Goal: Transaction & Acquisition: Purchase product/service

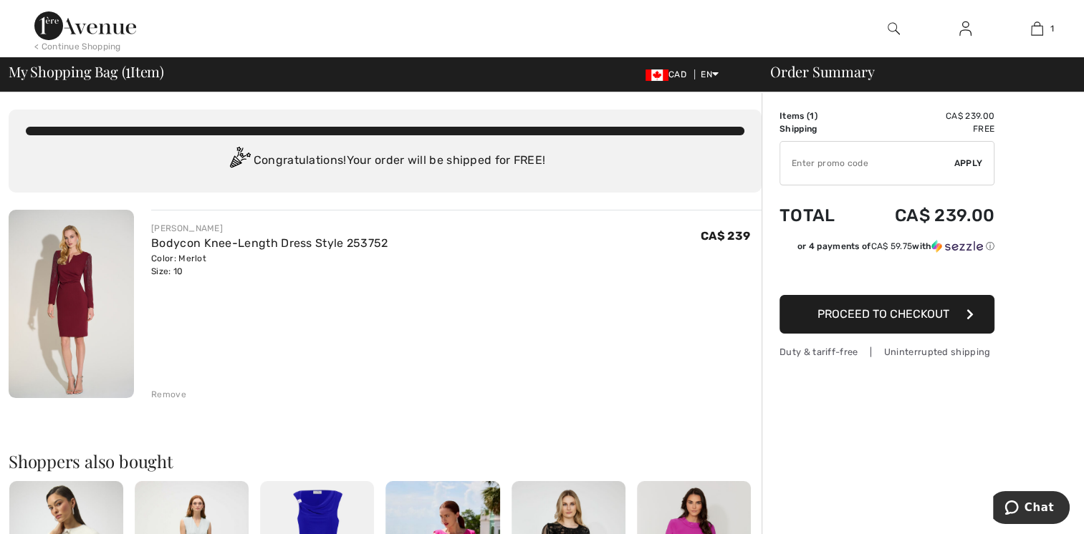
click at [961, 25] on img at bounding box center [965, 28] width 12 height 17
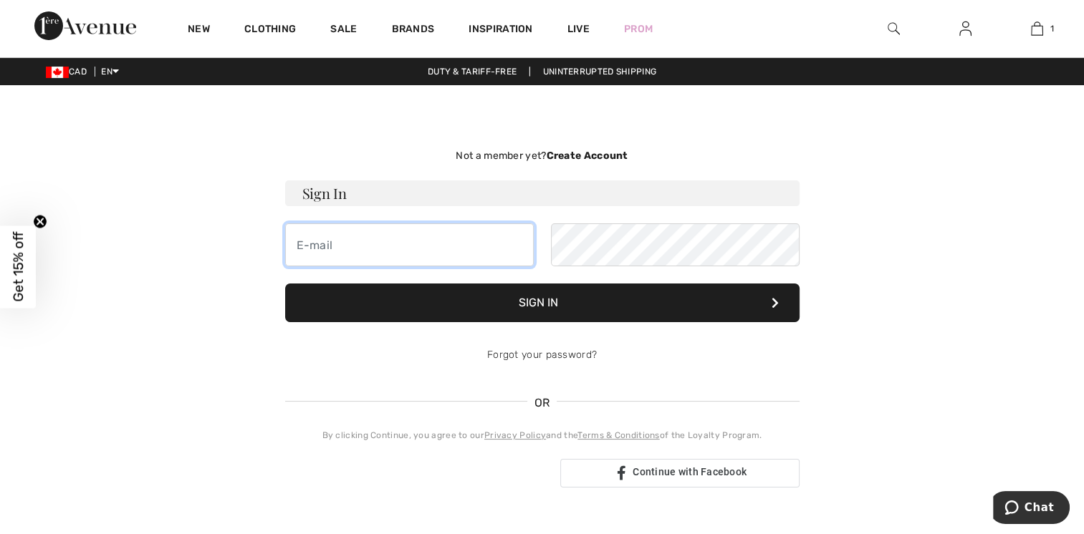
type input "[EMAIL_ADDRESS][DOMAIN_NAME]"
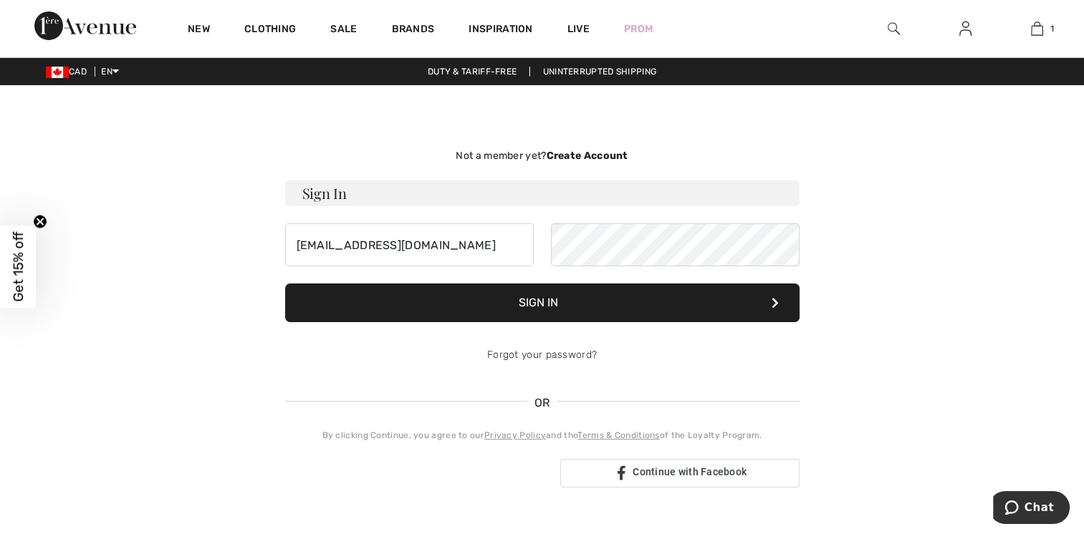
click at [519, 301] on button "Sign In" at bounding box center [542, 303] width 514 height 39
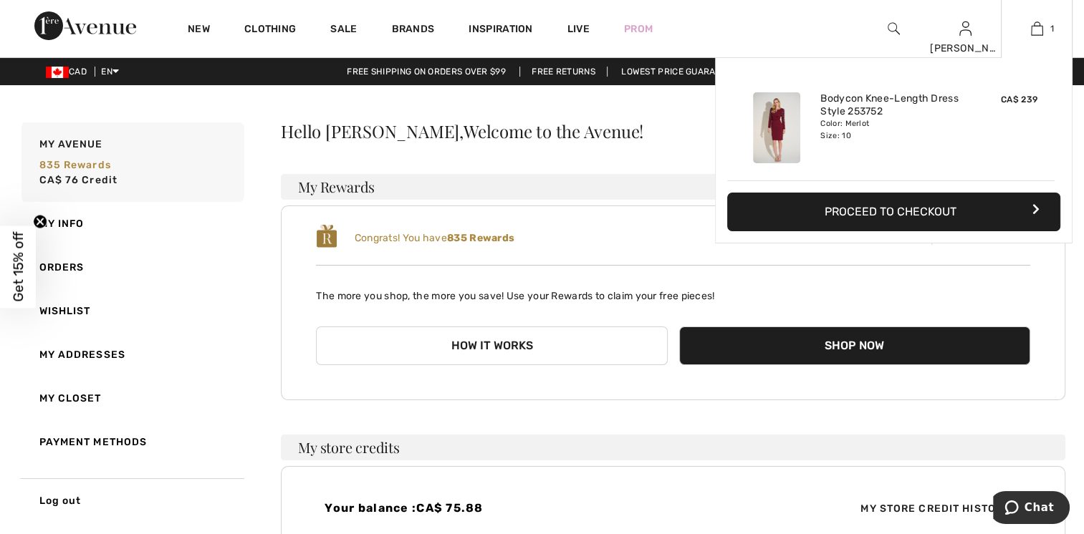
click at [783, 116] on img at bounding box center [776, 127] width 47 height 71
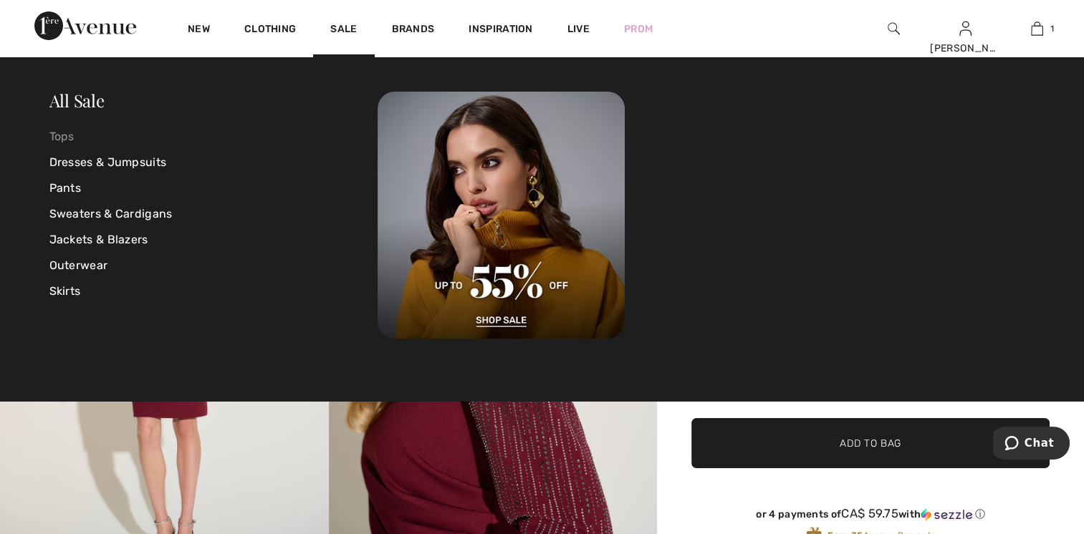
click at [71, 139] on link "Tops" at bounding box center [213, 137] width 329 height 26
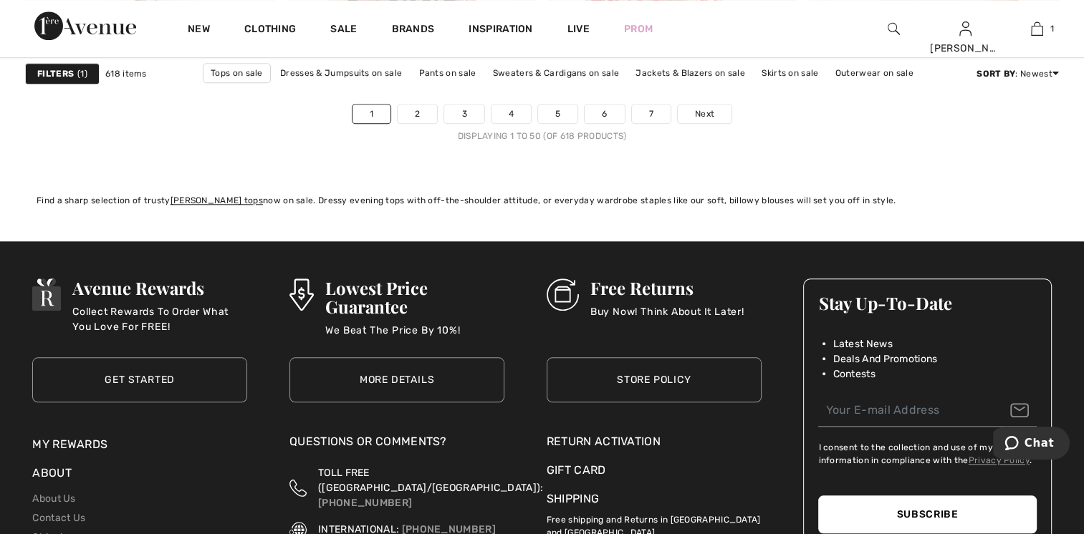
scroll to position [6448, 0]
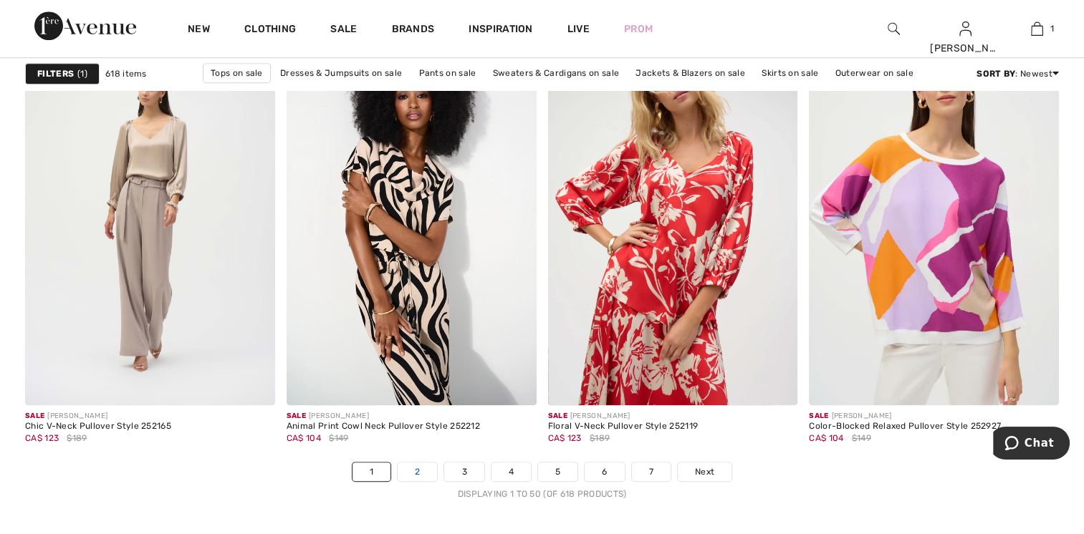
click at [411, 471] on link "2" at bounding box center [417, 472] width 39 height 19
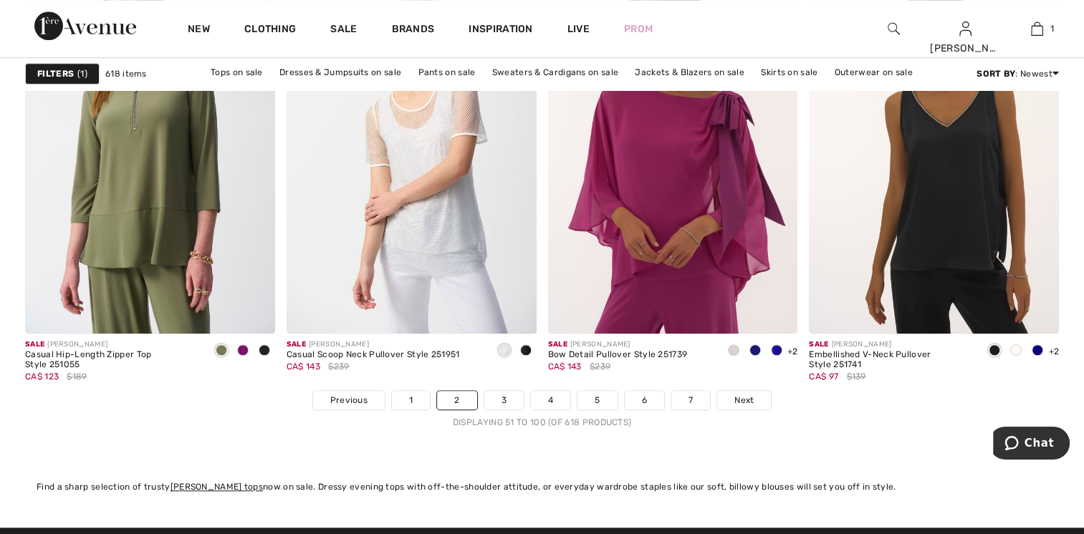
scroll to position [6591, 0]
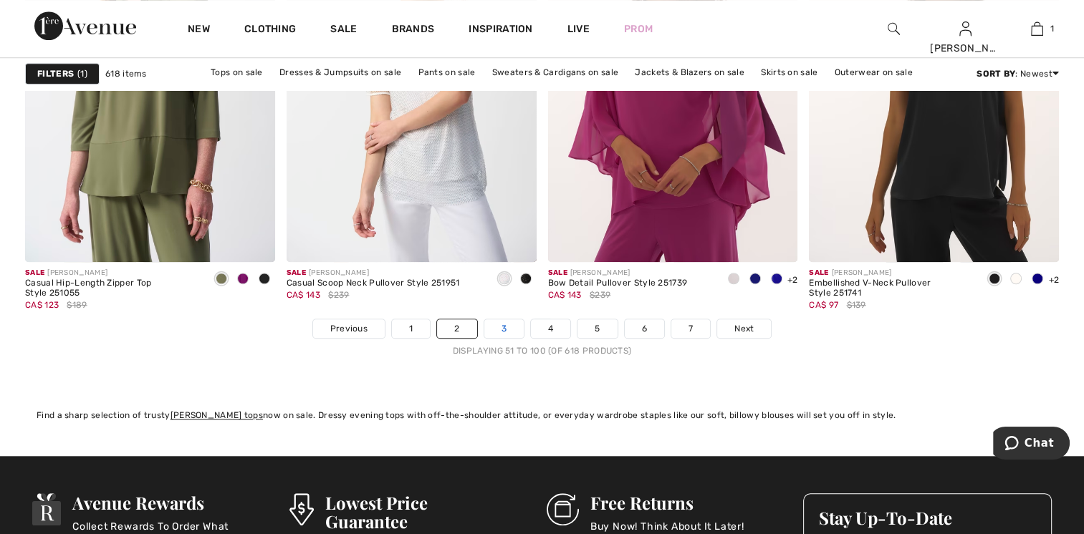
click at [501, 325] on link "3" at bounding box center [503, 329] width 39 height 19
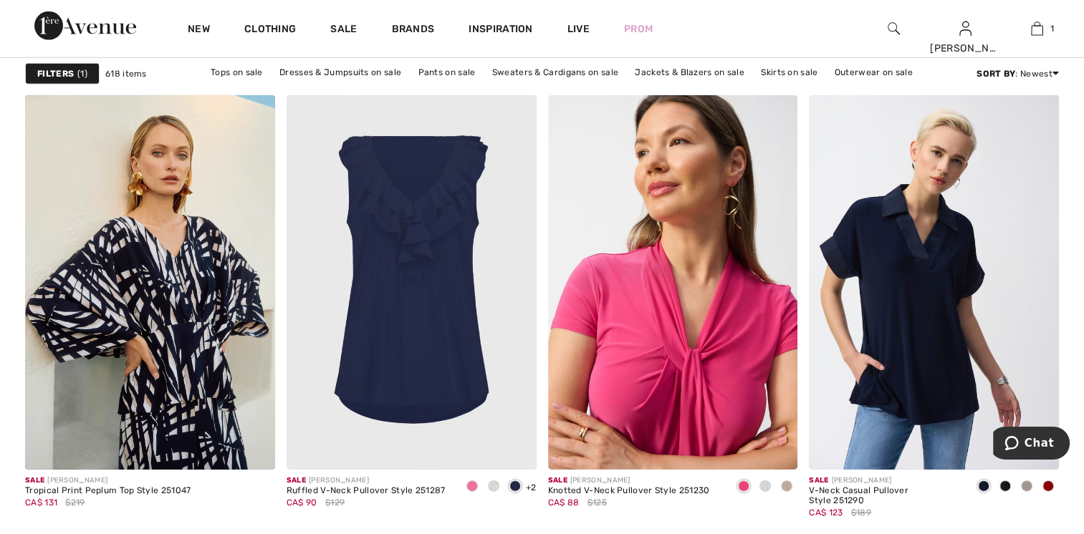
scroll to position [4943, 0]
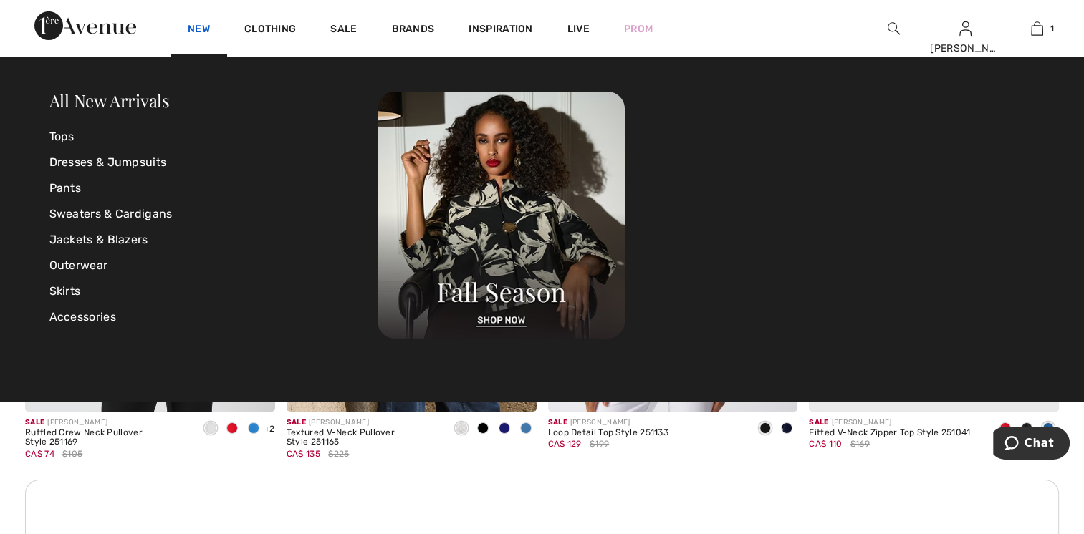
click at [191, 32] on link "New" at bounding box center [199, 30] width 22 height 15
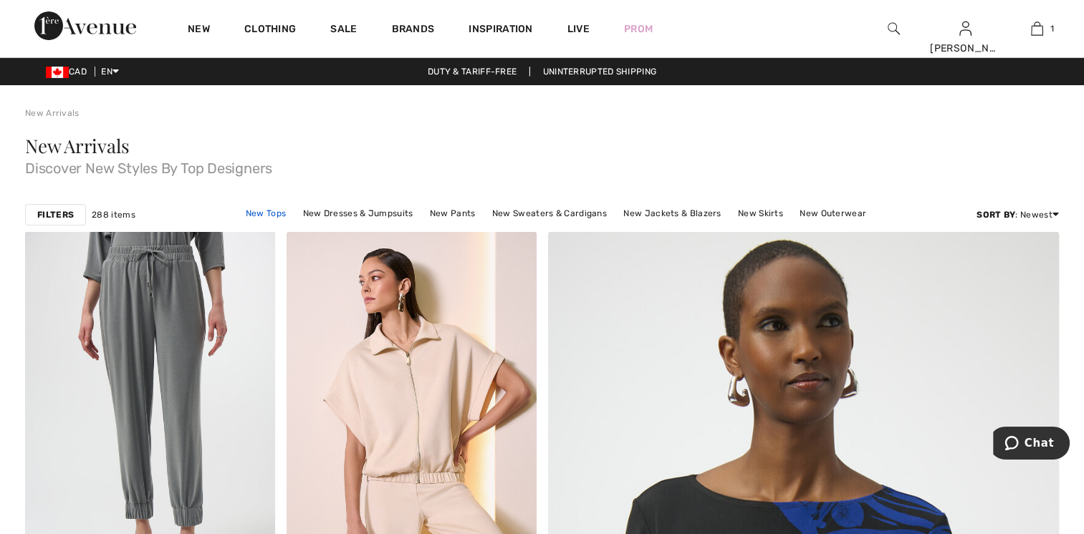
click at [262, 211] on link "New Tops" at bounding box center [266, 213] width 54 height 19
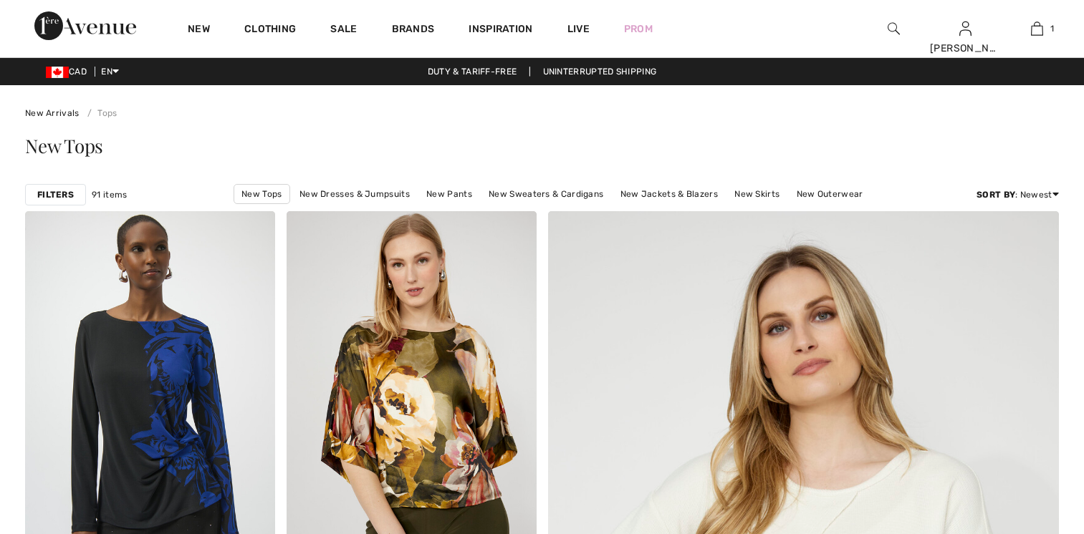
checkbox input "true"
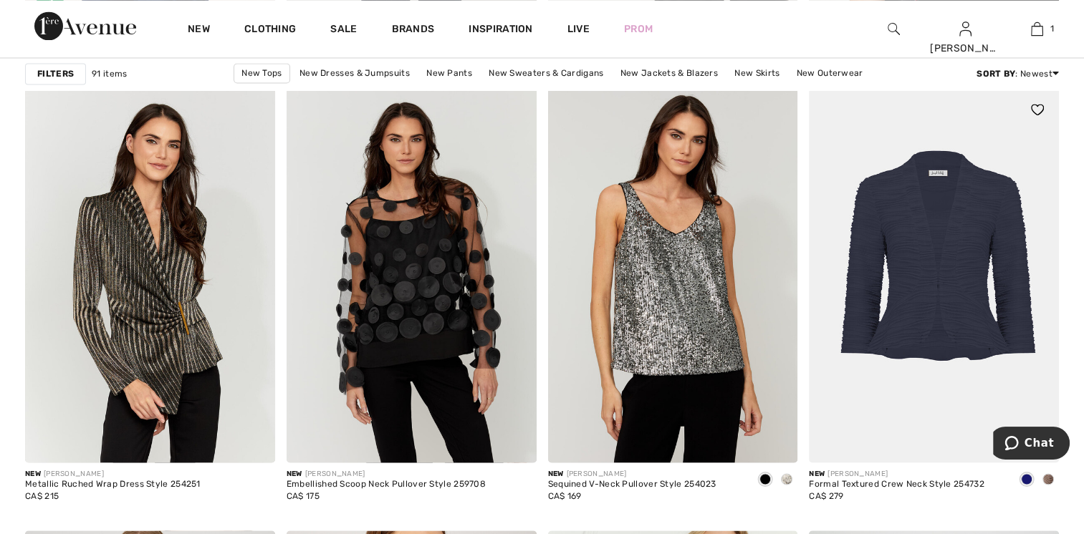
scroll to position [2937, 0]
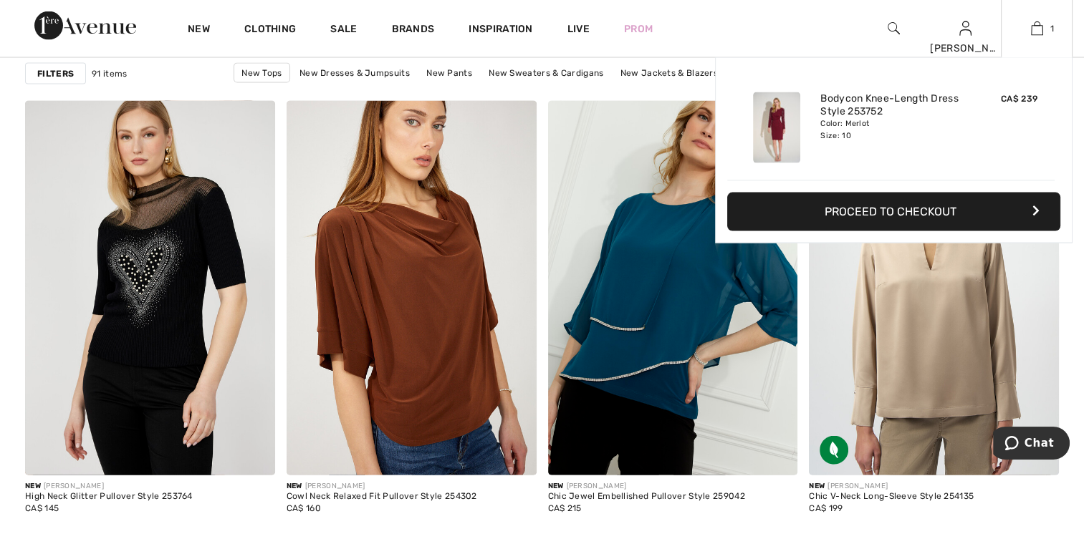
click at [786, 116] on img at bounding box center [776, 127] width 47 height 71
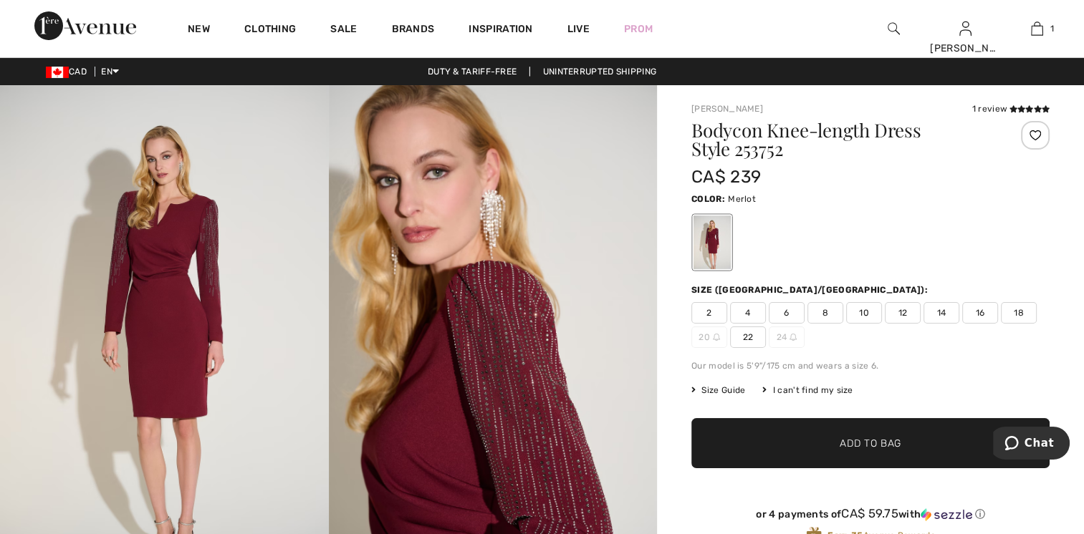
click at [181, 291] on img at bounding box center [164, 331] width 329 height 493
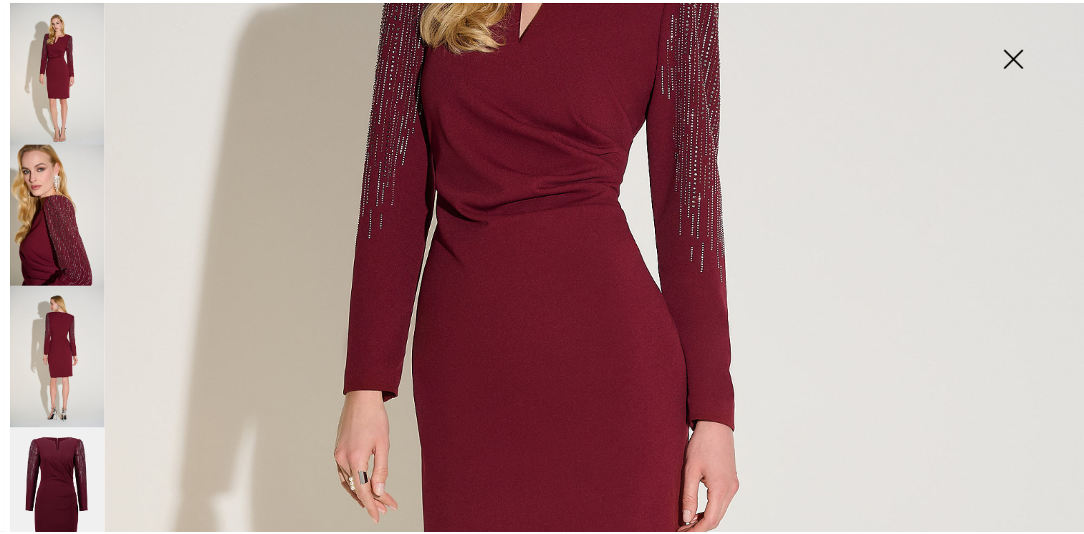
scroll to position [143, 0]
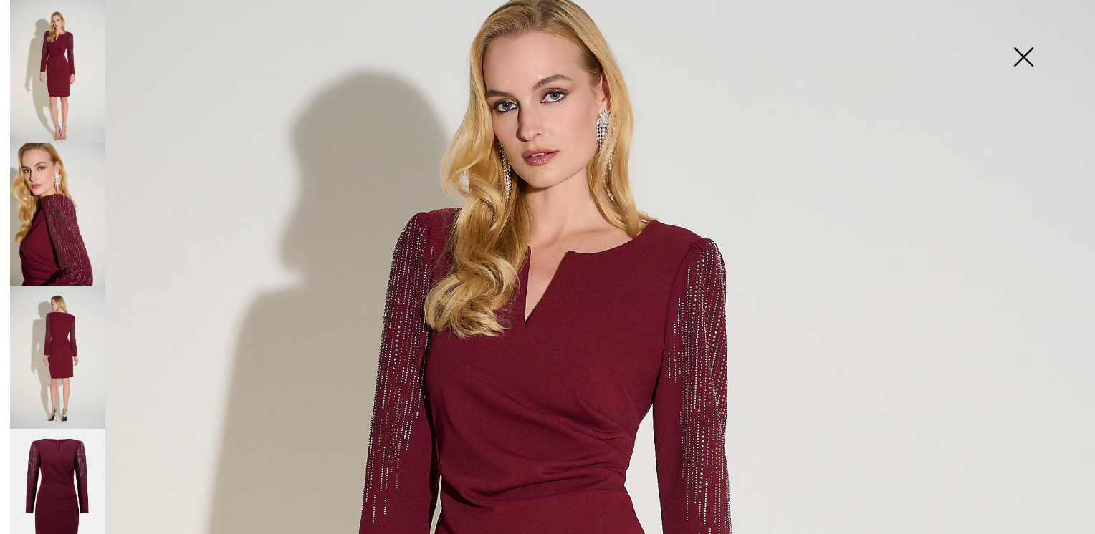
click at [1015, 54] on img at bounding box center [1023, 58] width 72 height 74
